Goal: Transaction & Acquisition: Book appointment/travel/reservation

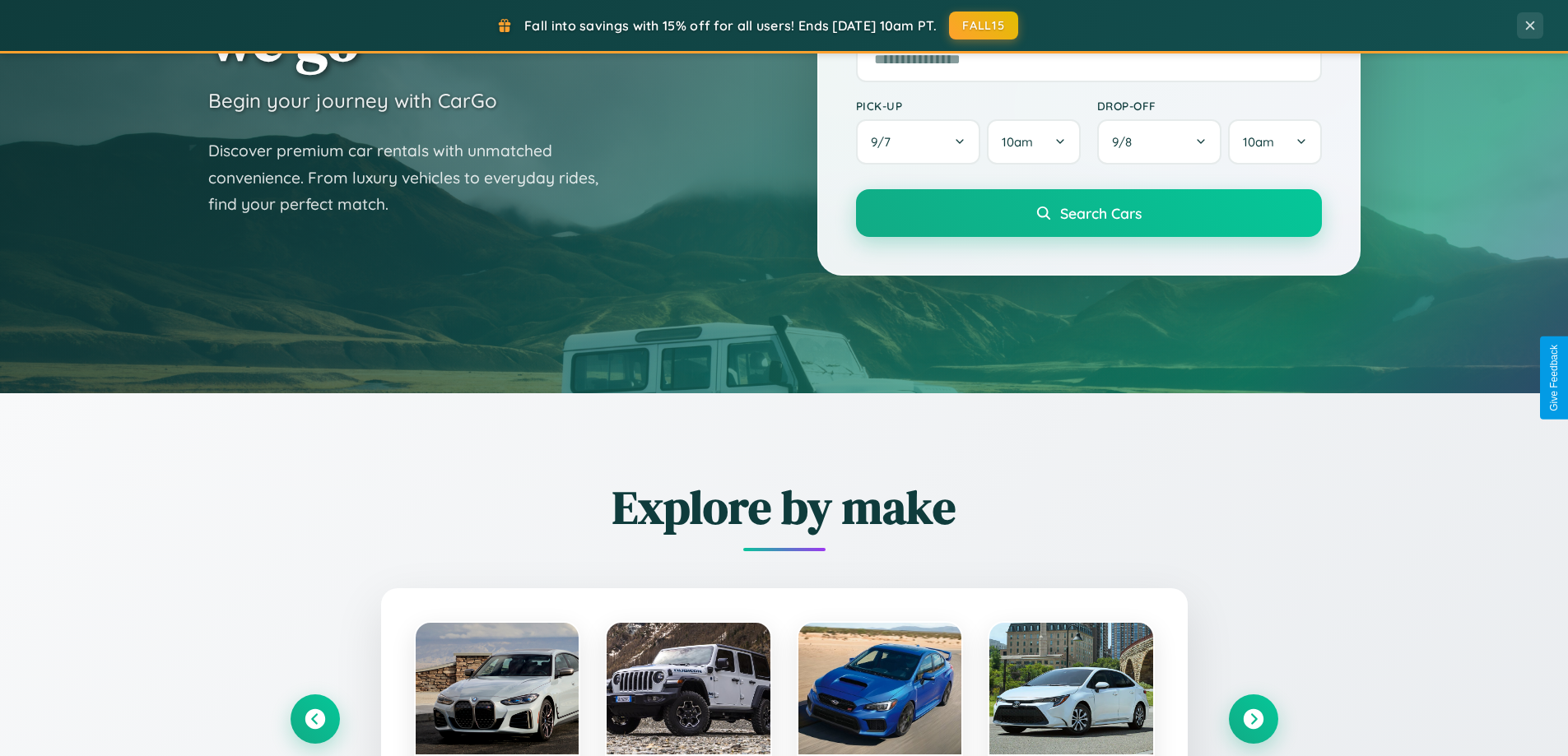
scroll to position [710, 0]
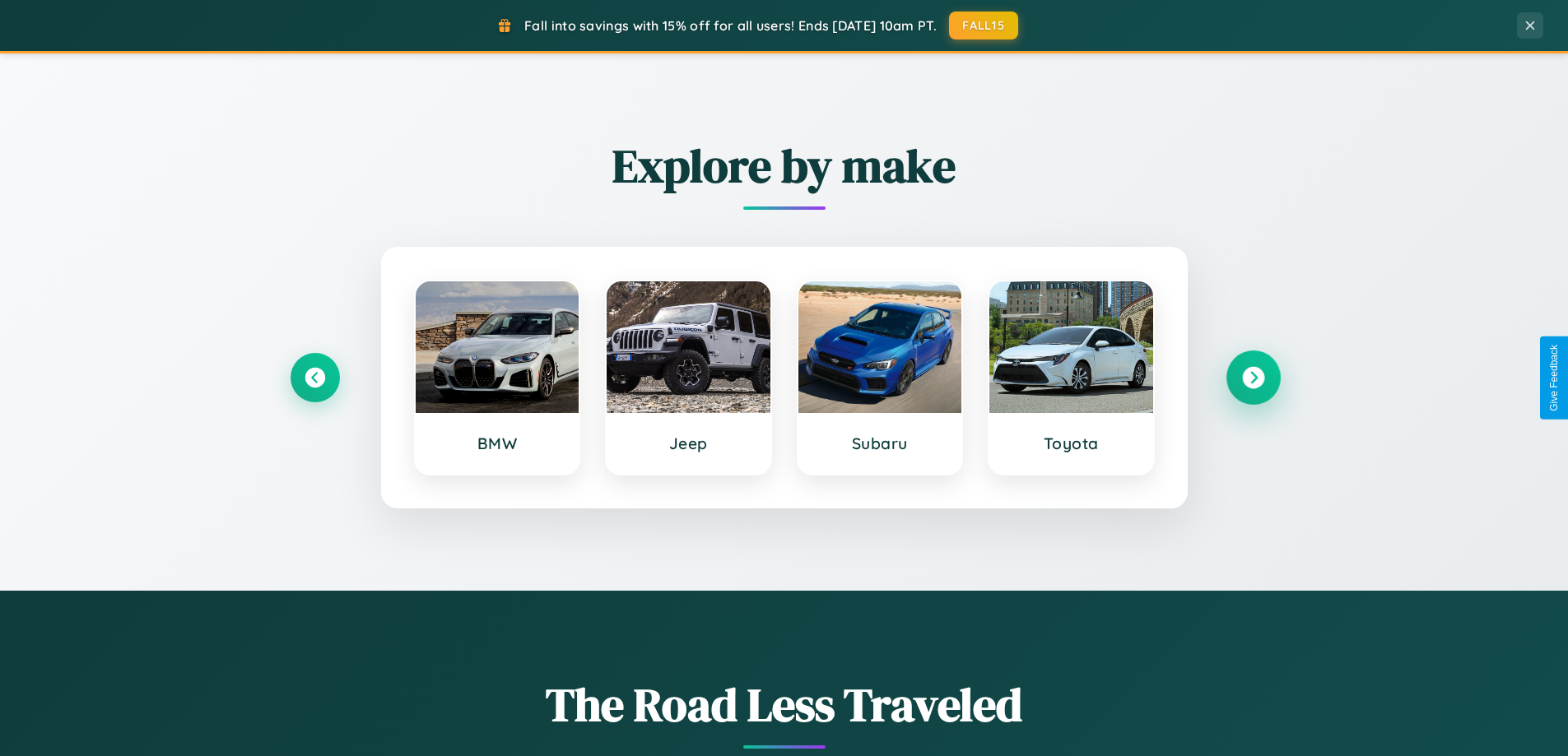
click at [1253, 378] on icon at bounding box center [1254, 378] width 23 height 23
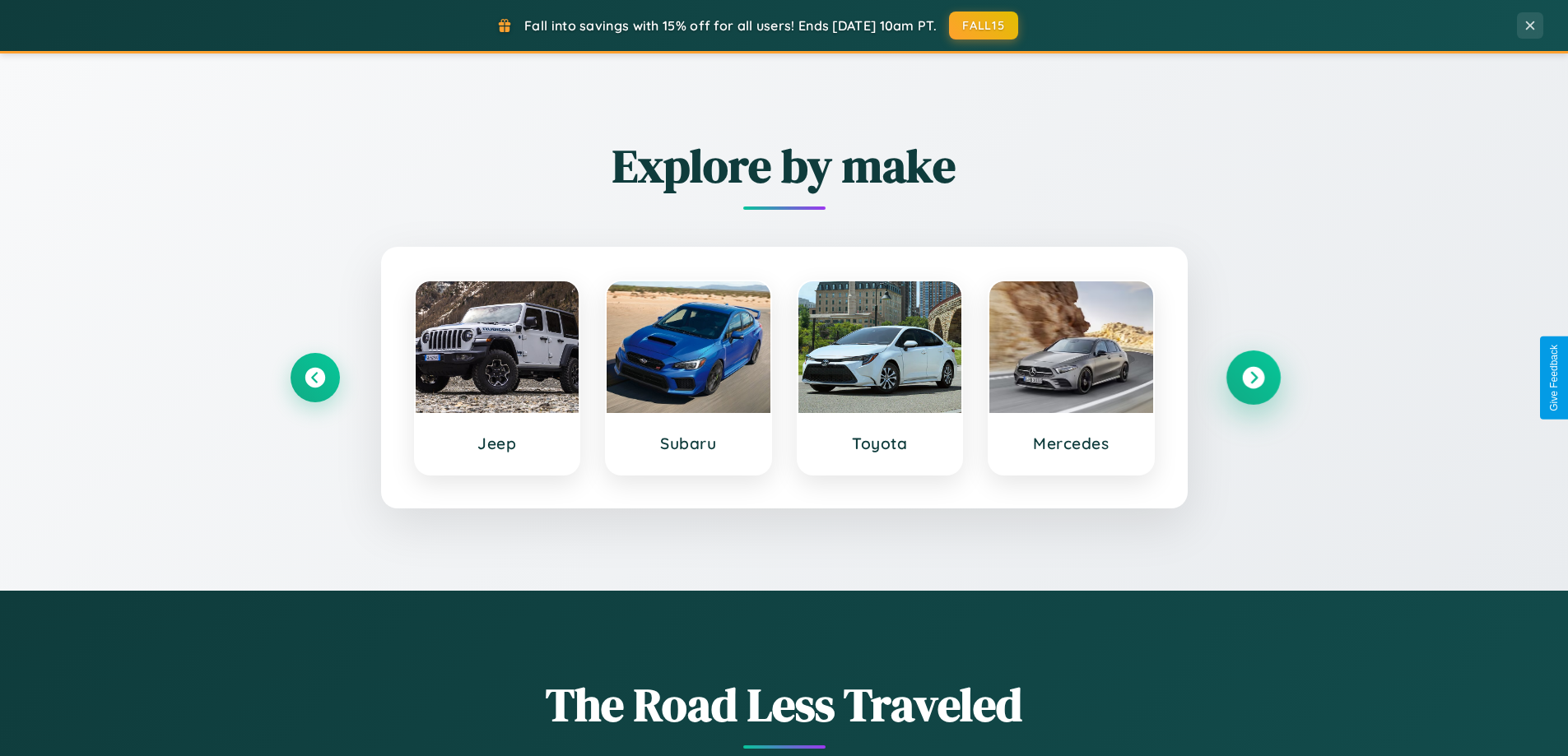
click at [1253, 378] on icon at bounding box center [1254, 378] width 23 height 23
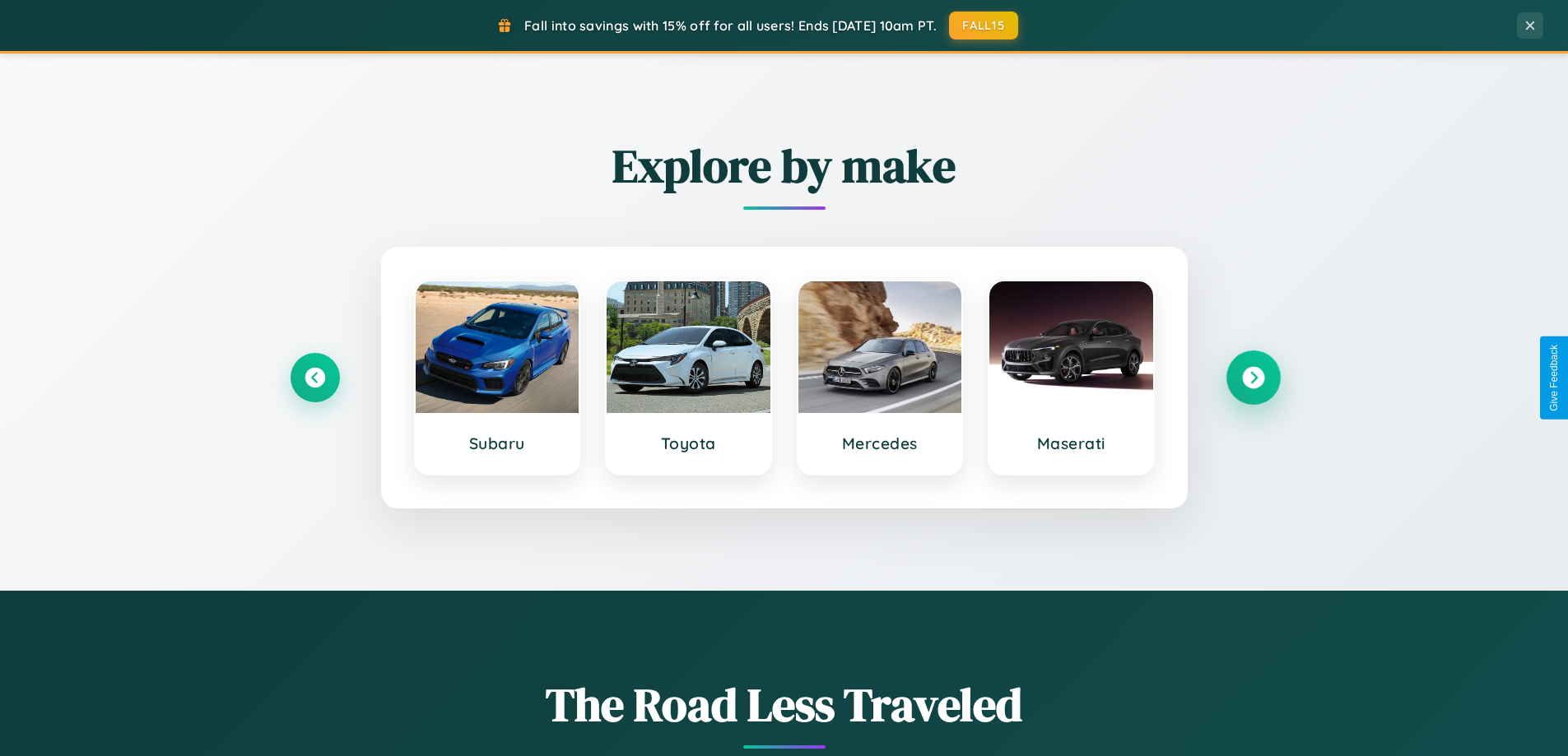
click at [1253, 378] on icon at bounding box center [1254, 378] width 23 height 23
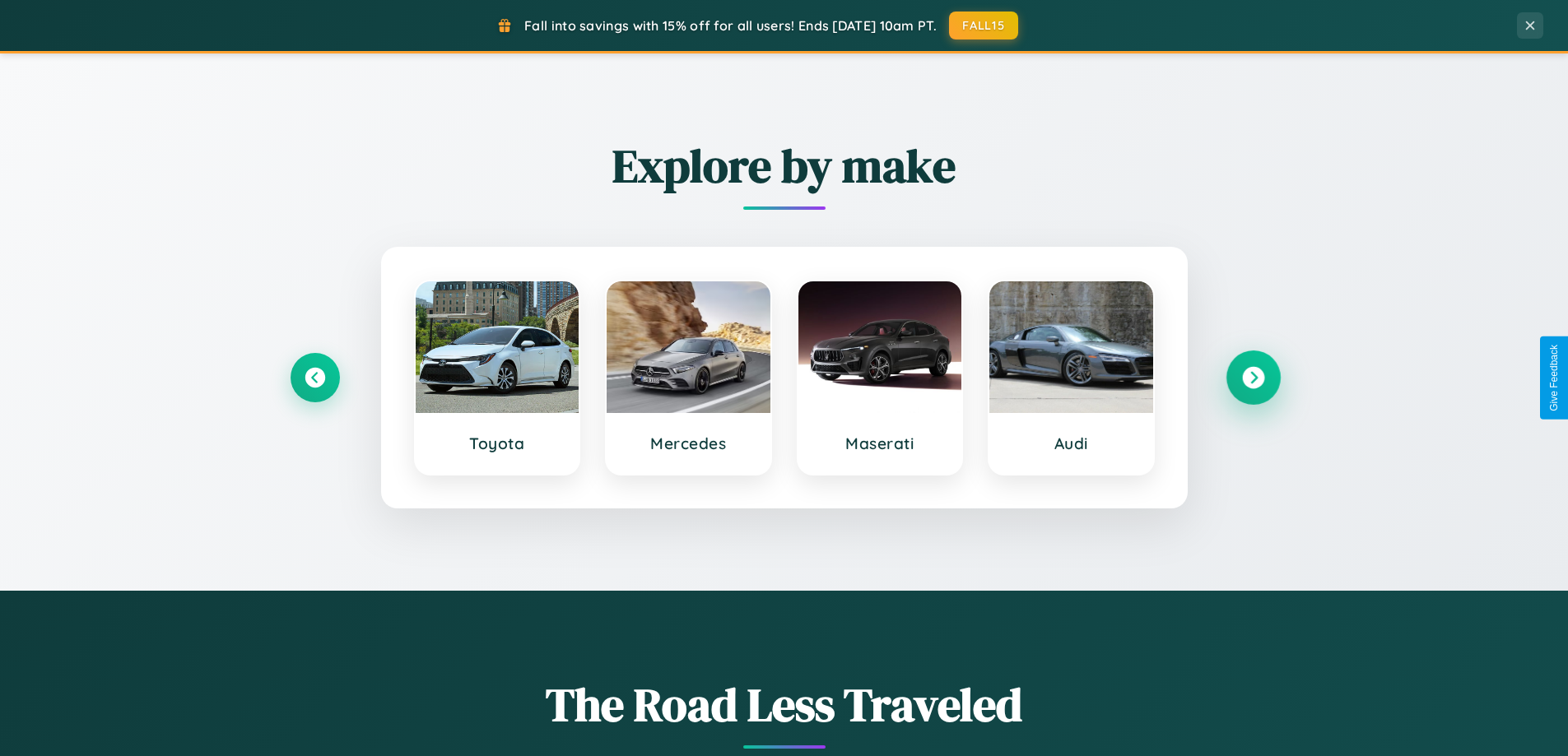
click at [1253, 378] on icon at bounding box center [1254, 378] width 23 height 23
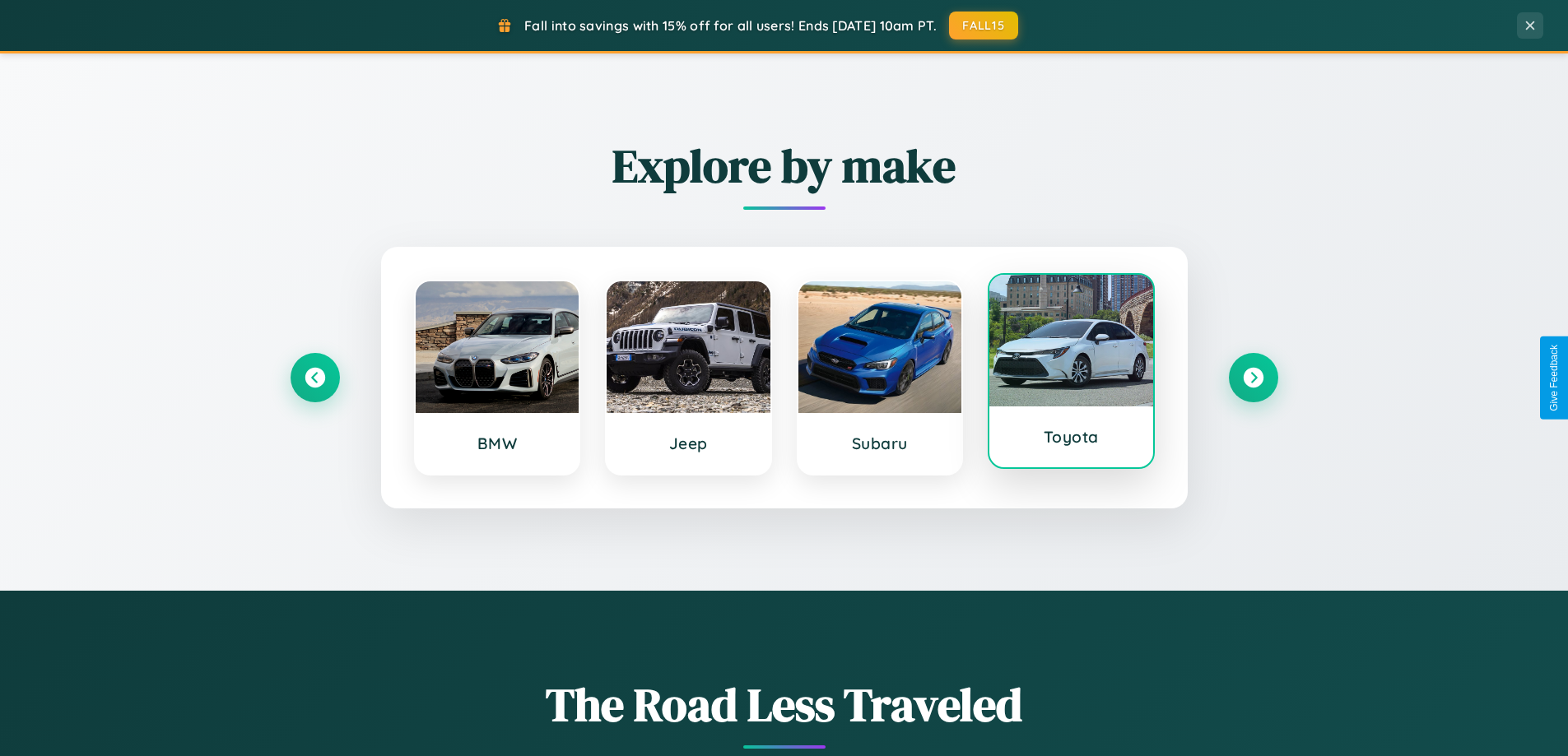
click at [1071, 378] on div at bounding box center [1071, 341] width 164 height 132
